Goal: Download file/media

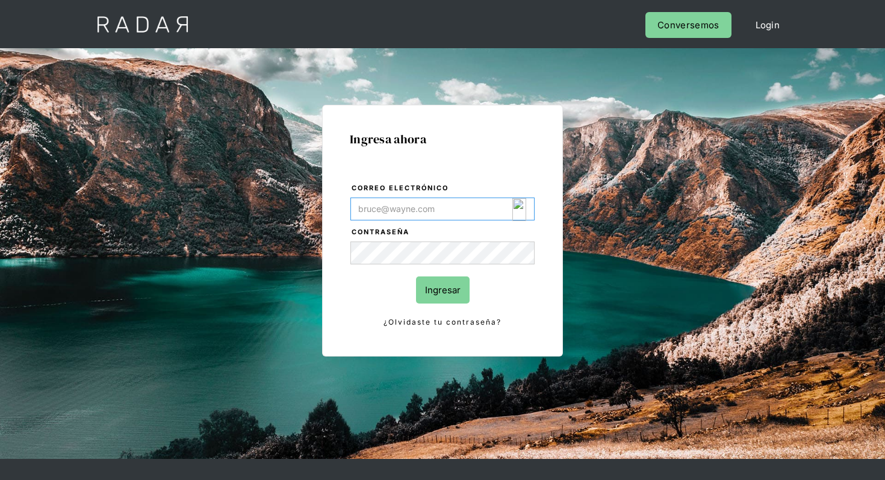
click at [521, 204] on img "Login Form" at bounding box center [519, 209] width 14 height 23
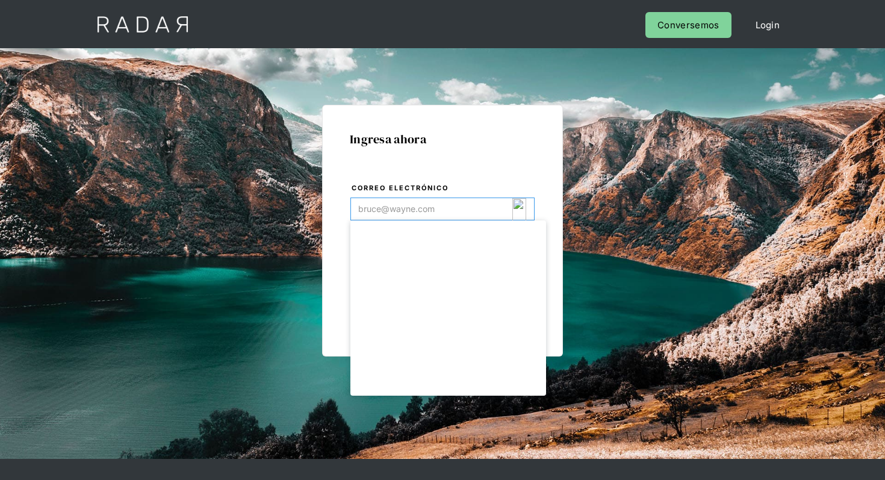
type input "[EMAIL_ADDRESS][DOMAIN_NAME]"
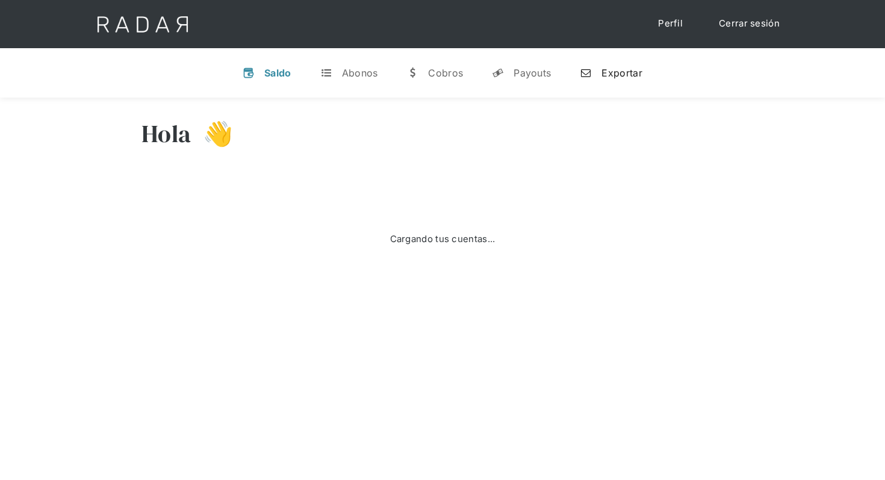
click at [616, 78] on div "Exportar" at bounding box center [621, 73] width 40 height 12
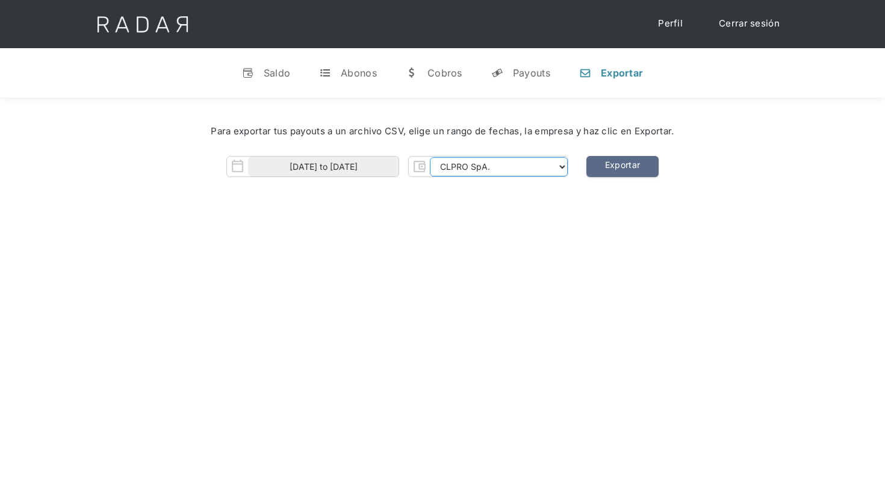
click at [513, 168] on select "CLPRO SpA. [PERSON_NAME] SpA. Urigol SpA. Bysolutions SpA. Clmax SpA. Andes Pay…" at bounding box center [499, 166] width 138 height 19
select select "urigol-rt"
click at [431, 157] on select "CLPRO SpA. [PERSON_NAME] SpA. Urigol SpA. Bysolutions SpA. Clmax SpA. Andes Pay…" at bounding box center [499, 166] width 138 height 19
click at [367, 169] on input "[DATE] to [DATE]" at bounding box center [323, 166] width 150 height 20
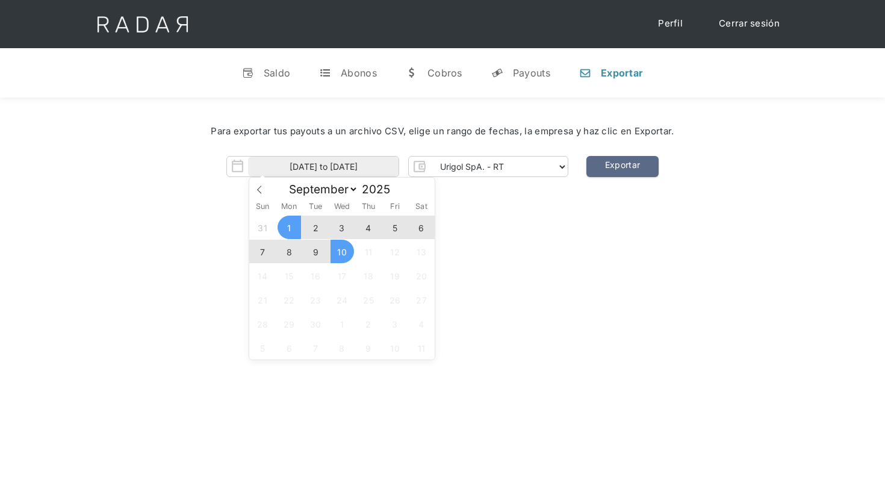
click at [619, 261] on div "[PERSON_NAME] 👋 Cargando tus cuentas... Nombre de la empresa • [GEOGRAPHIC_DATA…" at bounding box center [442, 338] width 885 height 480
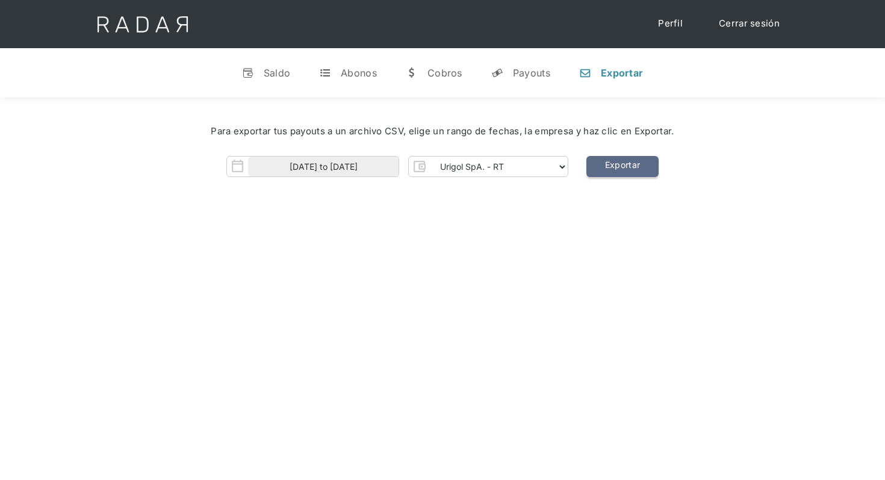
click at [619, 169] on link "Exportar" at bounding box center [622, 166] width 72 height 21
